Goal: Find specific page/section: Find specific page/section

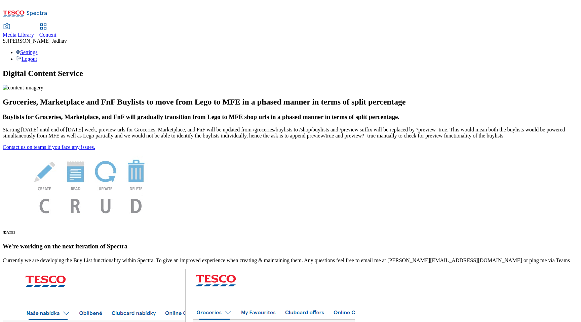
click at [57, 32] on span "Content" at bounding box center [47, 35] width 17 height 6
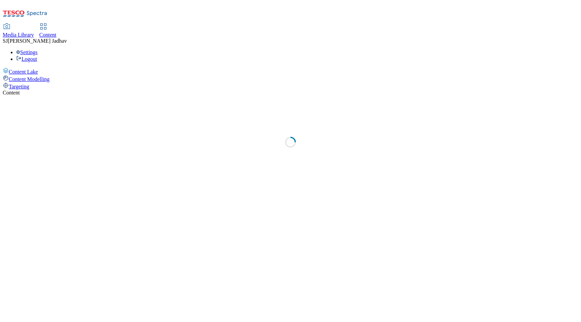
select select "ghs-uk"
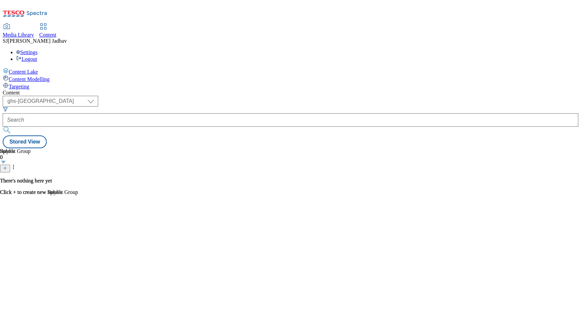
click at [34, 32] on span "Media Library" at bounding box center [18, 35] width 31 height 6
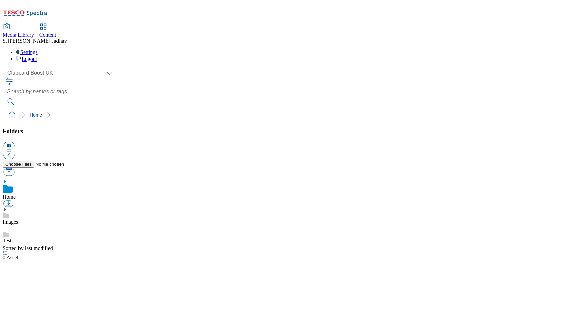
click at [42, 68] on div "( optional ) Clubcard Boost UK Clubcard Marketing Dotcom UK Emails GHS Marketin…" at bounding box center [291, 87] width 576 height 38
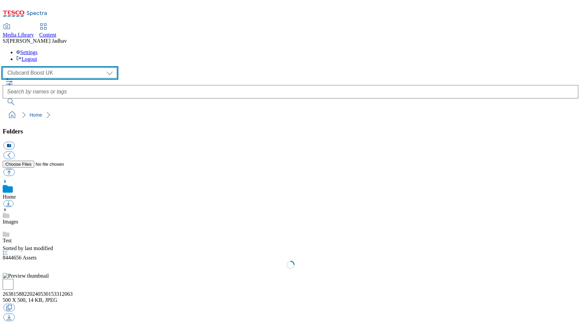
click at [42, 68] on select "Clubcard Boost UK Clubcard Marketing Dotcom UK Emails GHS Marketing UK GHS ROI …" at bounding box center [60, 73] width 114 height 11
select select "flare-homepage"
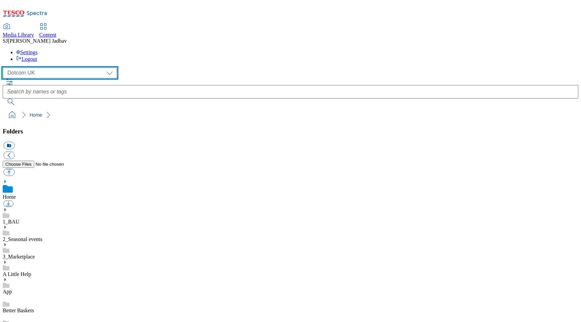
scroll to position [0, 0]
